Goal: Book appointment/travel/reservation

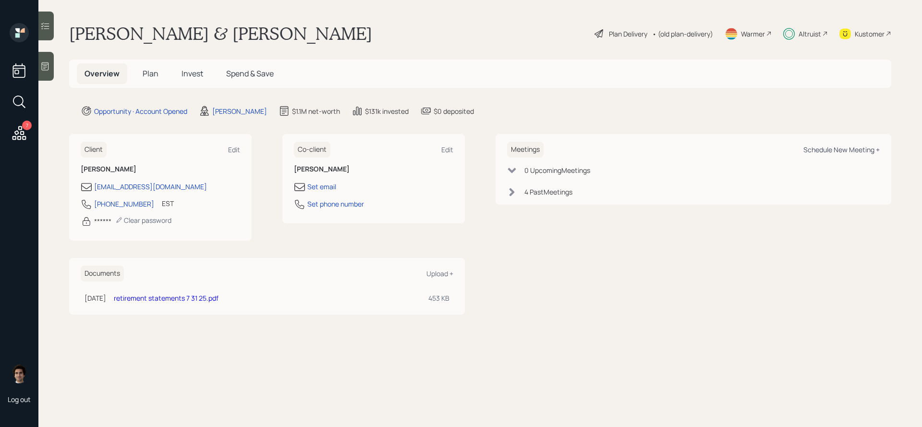
click at [845, 153] on div "Schedule New Meeting +" at bounding box center [842, 149] width 76 height 9
select select "59554aeb-d739-4552-90b9-0d27d70b4bf7"
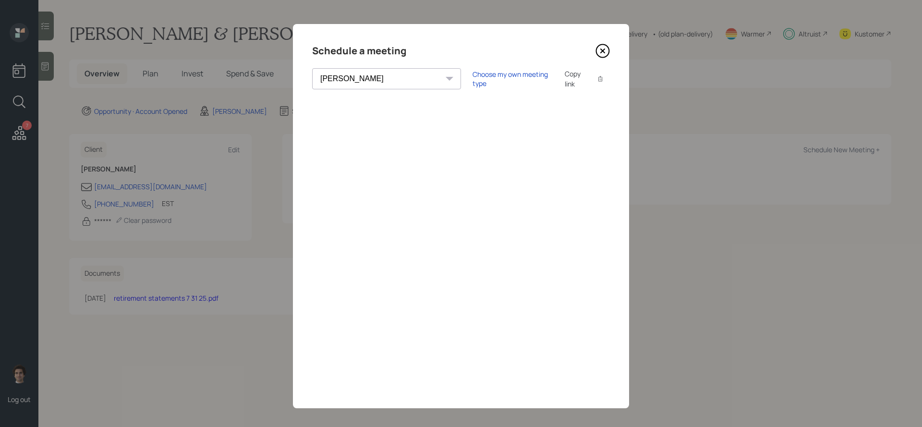
click at [565, 76] on div "Copy link" at bounding box center [576, 79] width 22 height 20
